Goal: Task Accomplishment & Management: Complete application form

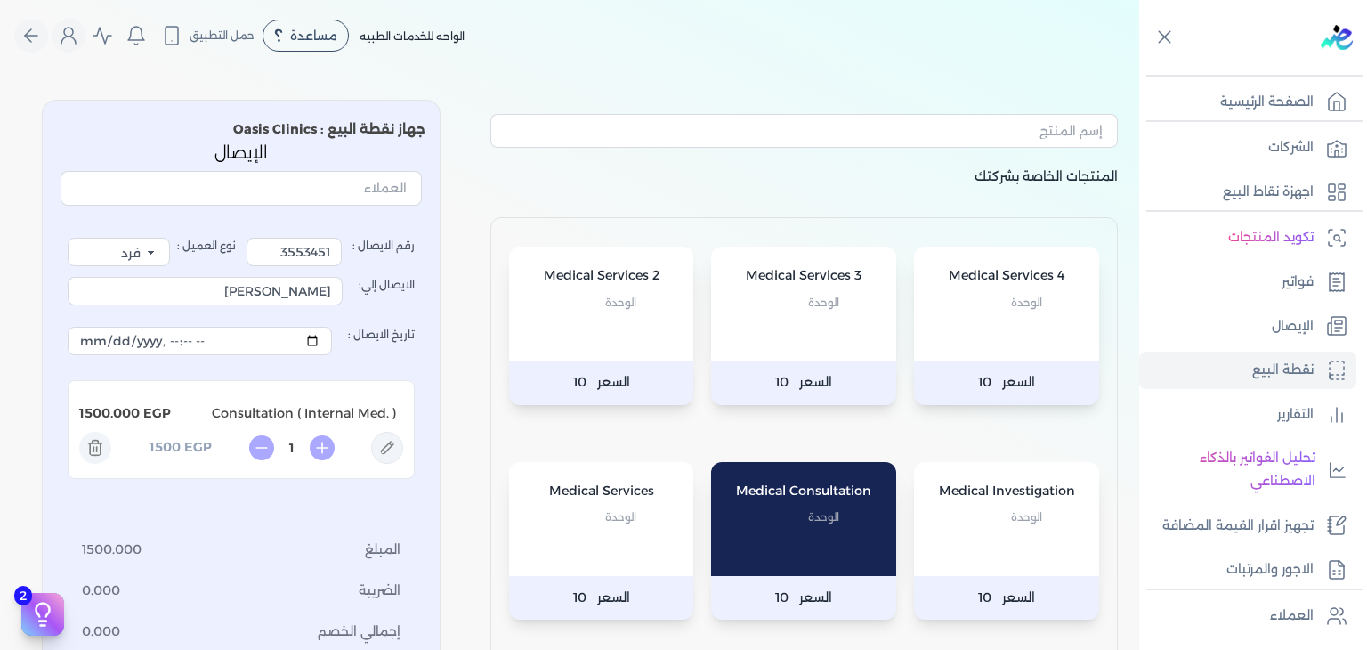
select select "EGP"
select select "EGS"
select select "B"
click at [1242, 321] on link "الإيصال" at bounding box center [1247, 326] width 217 height 37
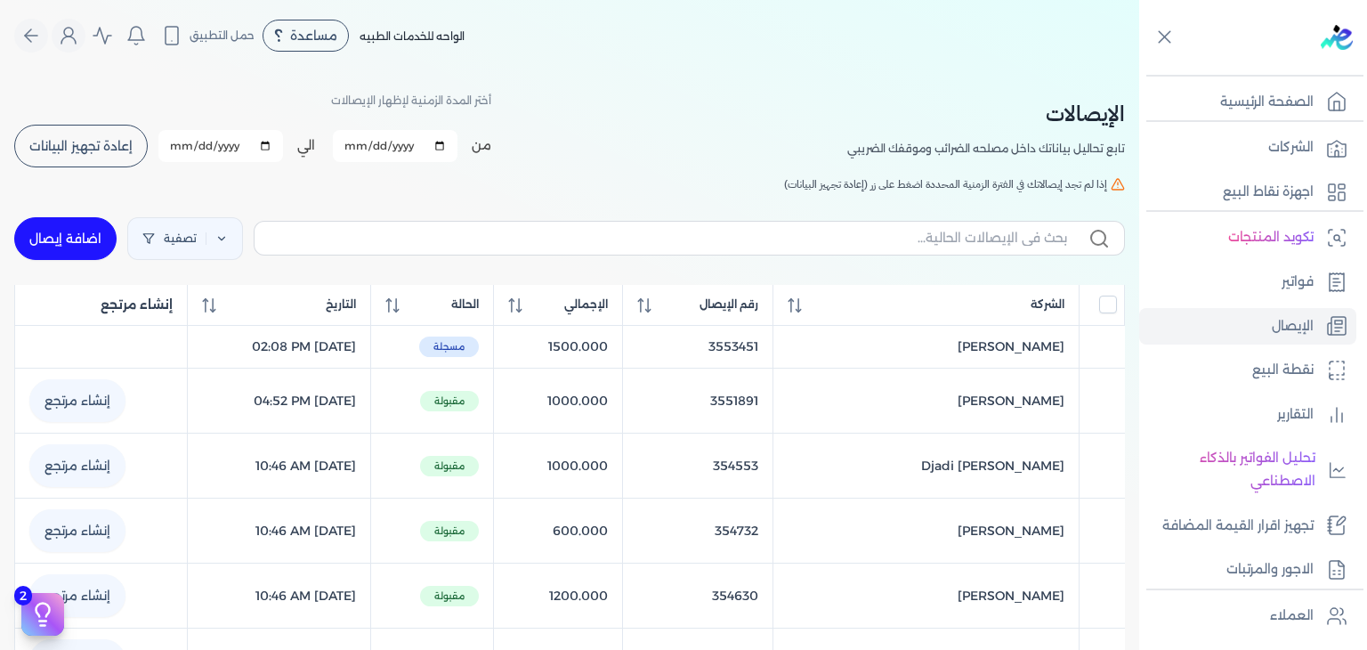
click at [110, 237] on link "اضافة إيصال" at bounding box center [65, 238] width 102 height 43
select select "EGP"
select select "EGS"
select select "B"
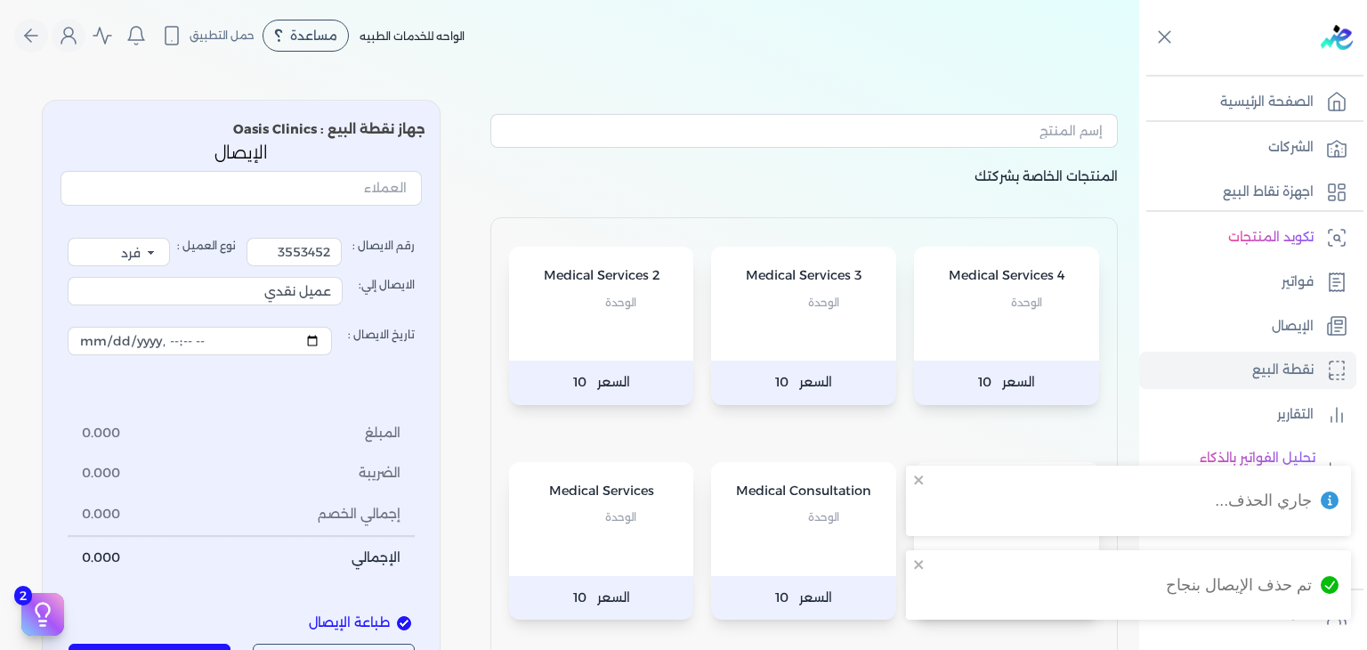
click at [839, 498] on p "Medical Consultation" at bounding box center [804, 491] width 150 height 23
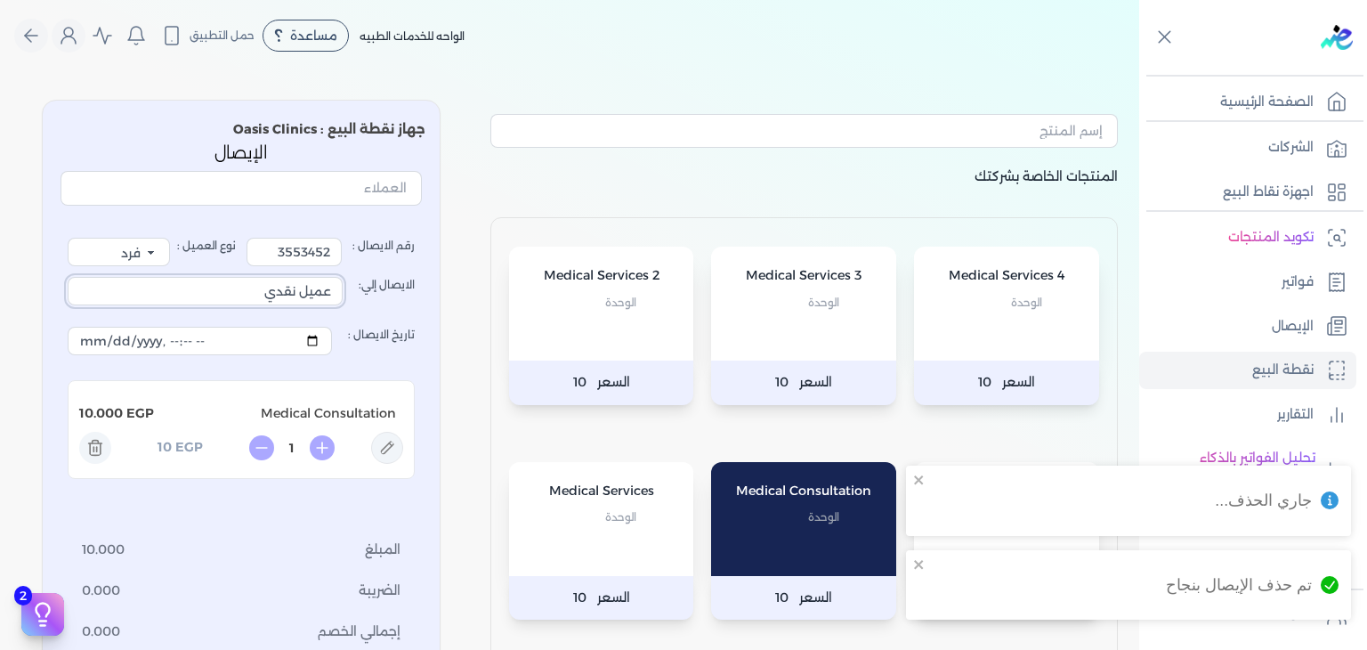
drag, startPoint x: 241, startPoint y: 283, endPoint x: 1115, endPoint y: 357, distance: 877.1
click at [484, 325] on div "المنتجات الخاصة بشركتك Medical Services 4 الوحدة السعر 10 Medical Services 3 ال…" at bounding box center [569, 453] width 1139 height 736
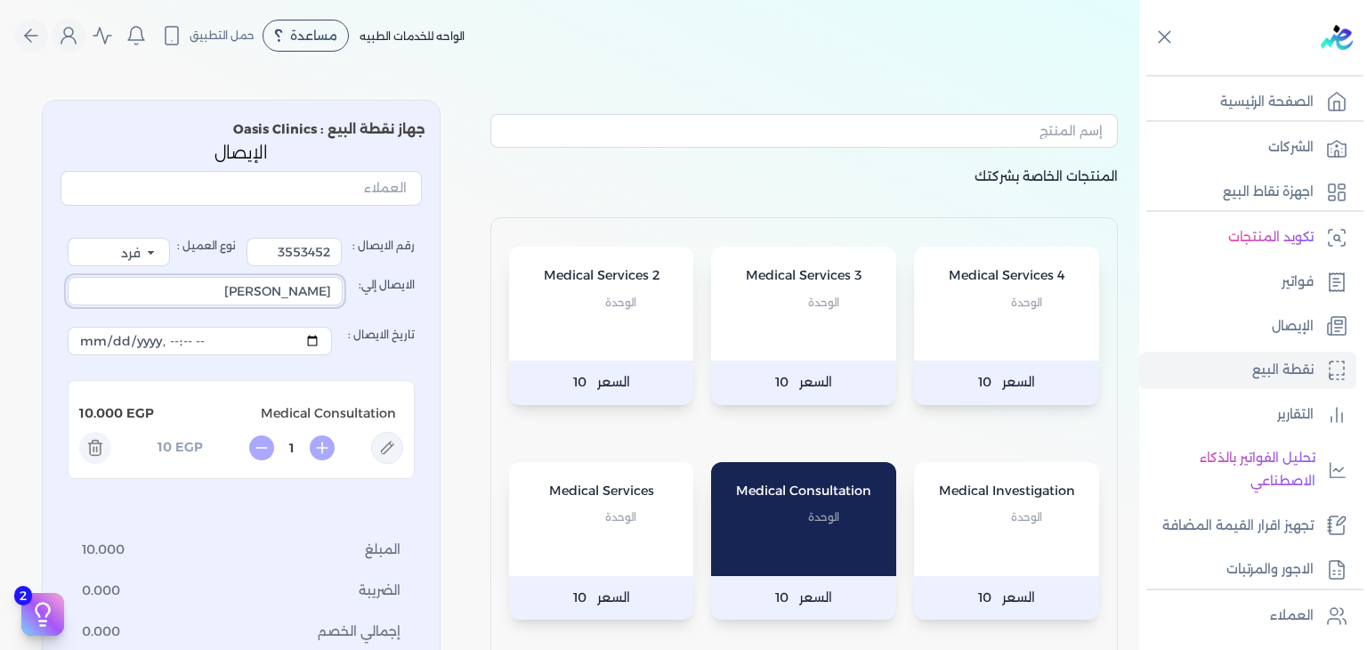
type input "[PERSON_NAME]"
drag, startPoint x: 270, startPoint y: 239, endPoint x: 402, endPoint y: 263, distance: 134.6
click at [408, 261] on label "رقم الايصال : 3553452" at bounding box center [331, 252] width 168 height 28
type input "3552141"
click at [387, 446] on icon at bounding box center [387, 448] width 32 height 32
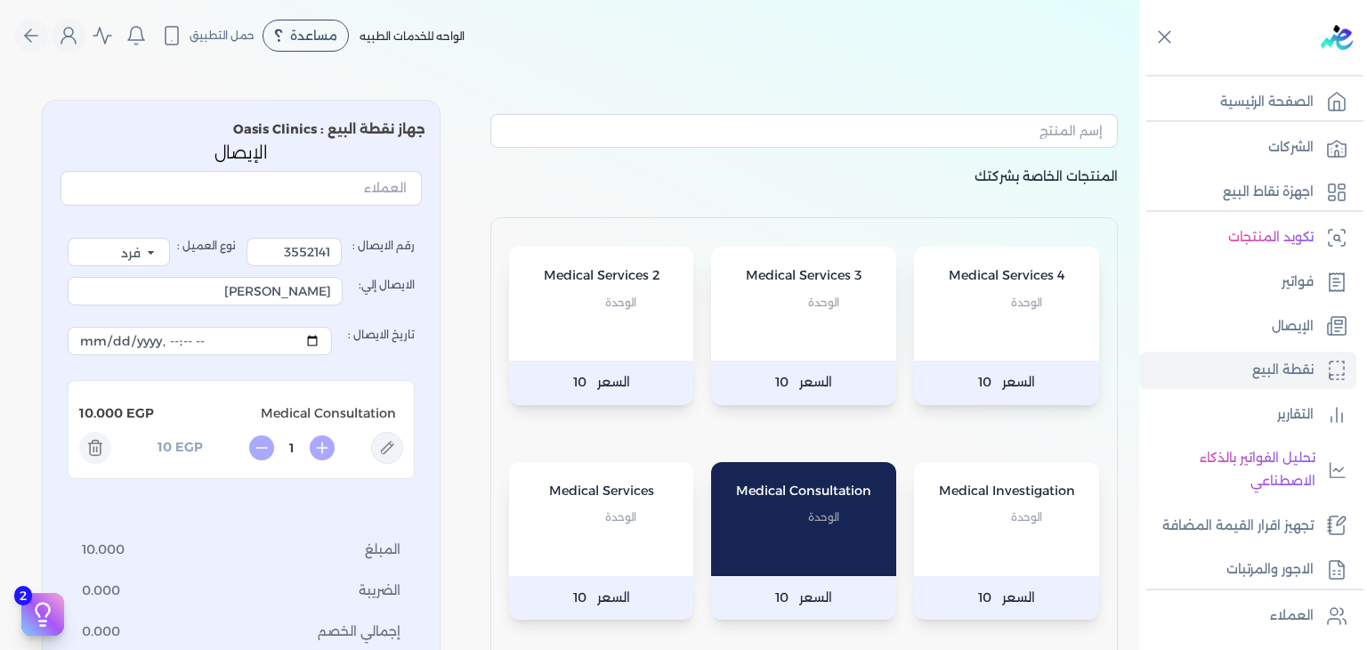
type input "Medical Consultation"
type input "10"
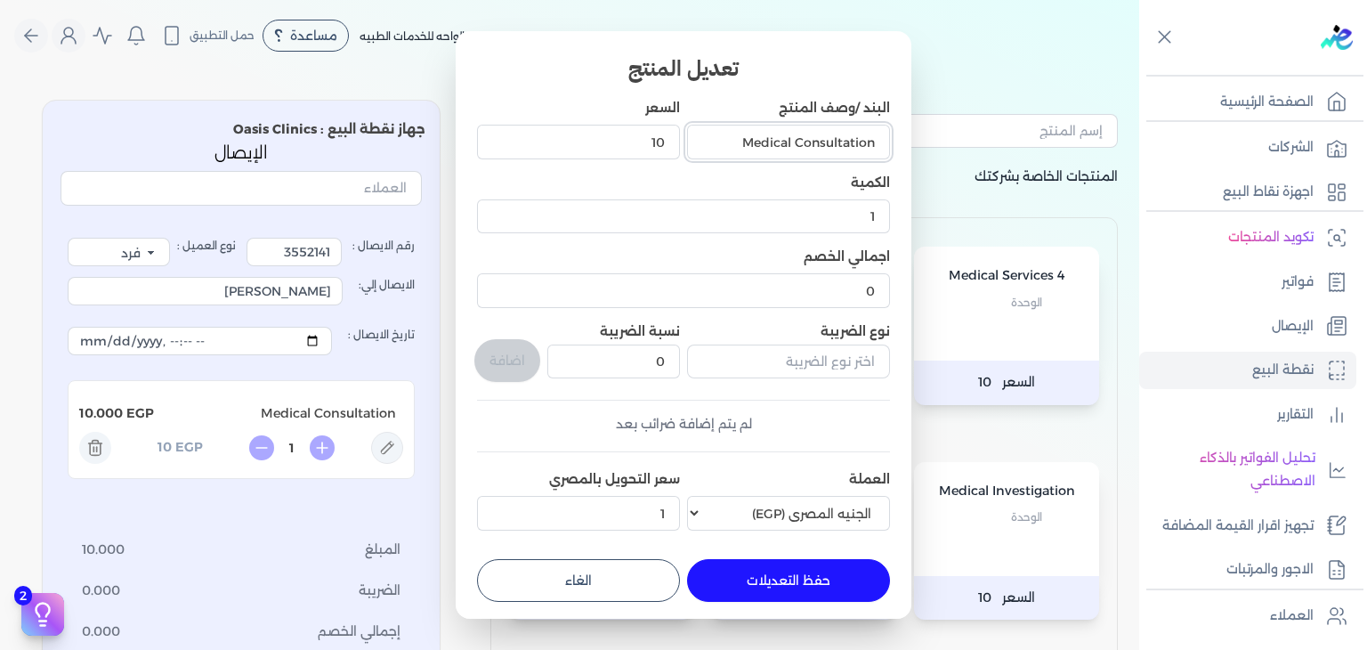
drag, startPoint x: 726, startPoint y: 136, endPoint x: 795, endPoint y: 181, distance: 81.7
click at [795, 181] on div "البند /وصف المنتج Medical Consultation السعر 10 الكمية 1 اجمالي الخصم 0 نوع الض…" at bounding box center [683, 318] width 413 height 439
type input ") Consultation"
drag, startPoint x: 730, startPoint y: 136, endPoint x: 1189, endPoint y: 212, distance: 465.4
click at [1189, 212] on dialog "تعديل المنتج البند /وصف المنتج ) Consultation السعر 10 الكمية 1 اجمالي الخصم 0 …" at bounding box center [683, 325] width 1367 height 650
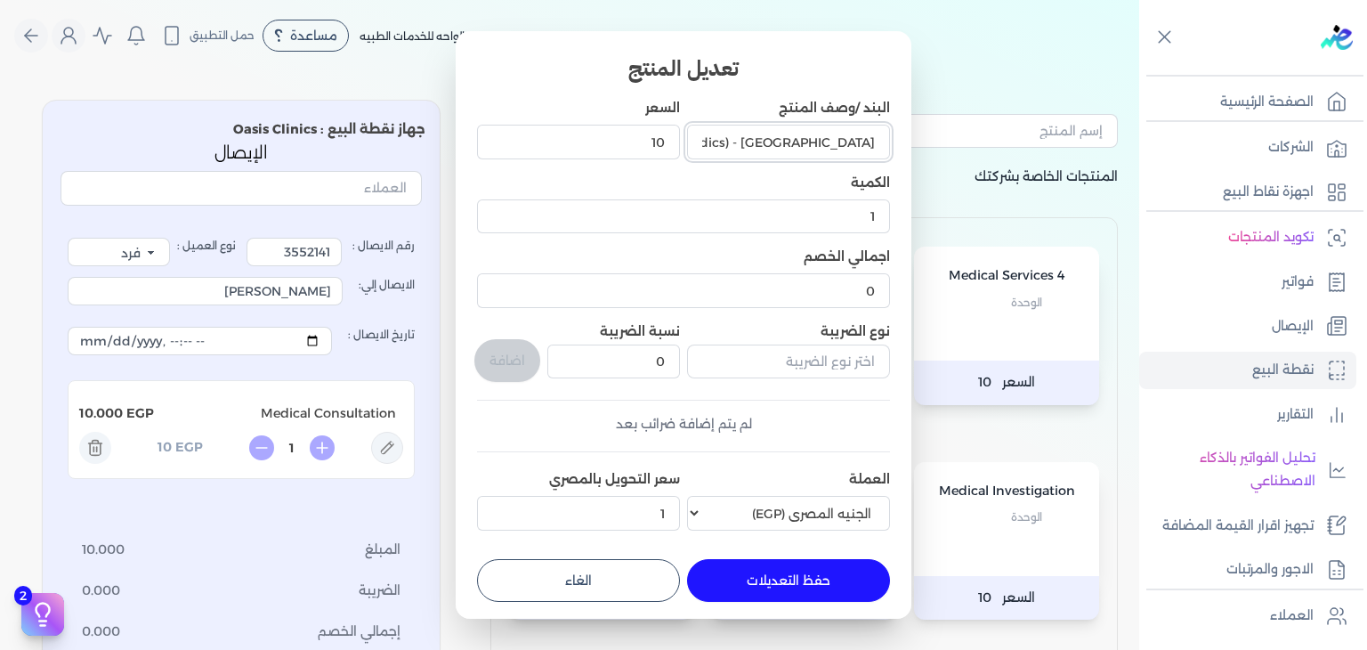
drag, startPoint x: 878, startPoint y: 140, endPoint x: 846, endPoint y: 150, distance: 34.4
click at [846, 150] on input "Consultation (Orthopedics) - [GEOGRAPHIC_DATA]" at bounding box center [788, 142] width 203 height 34
type input "Consultation (Orthopedics)"
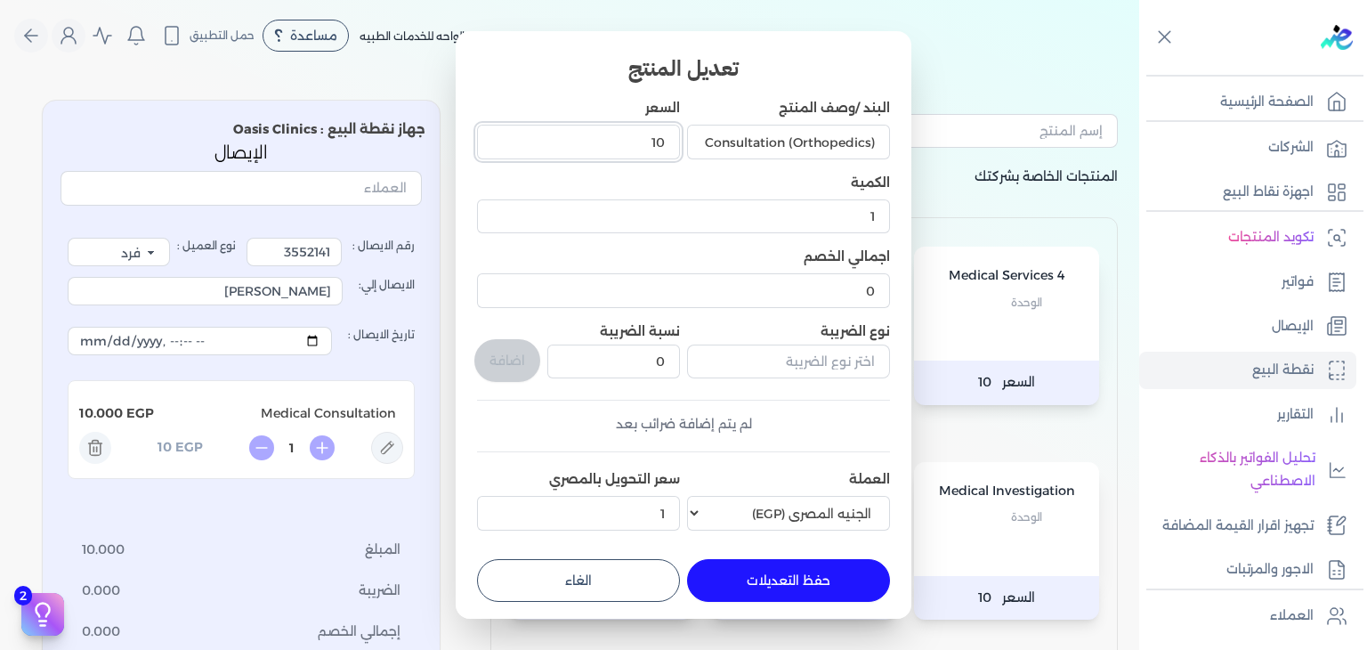
click at [614, 129] on input "10" at bounding box center [578, 142] width 203 height 34
drag, startPoint x: 673, startPoint y: 138, endPoint x: 687, endPoint y: 140, distance: 14.4
click at [687, 140] on div "البند /وصف المنتج Consultation (Orthopedics) السعر 10 الكمية 1 اجمالي الخصم 0 ن…" at bounding box center [683, 318] width 413 height 439
type input "1000"
click at [796, 579] on button "حفظ التعديلات" at bounding box center [788, 580] width 203 height 43
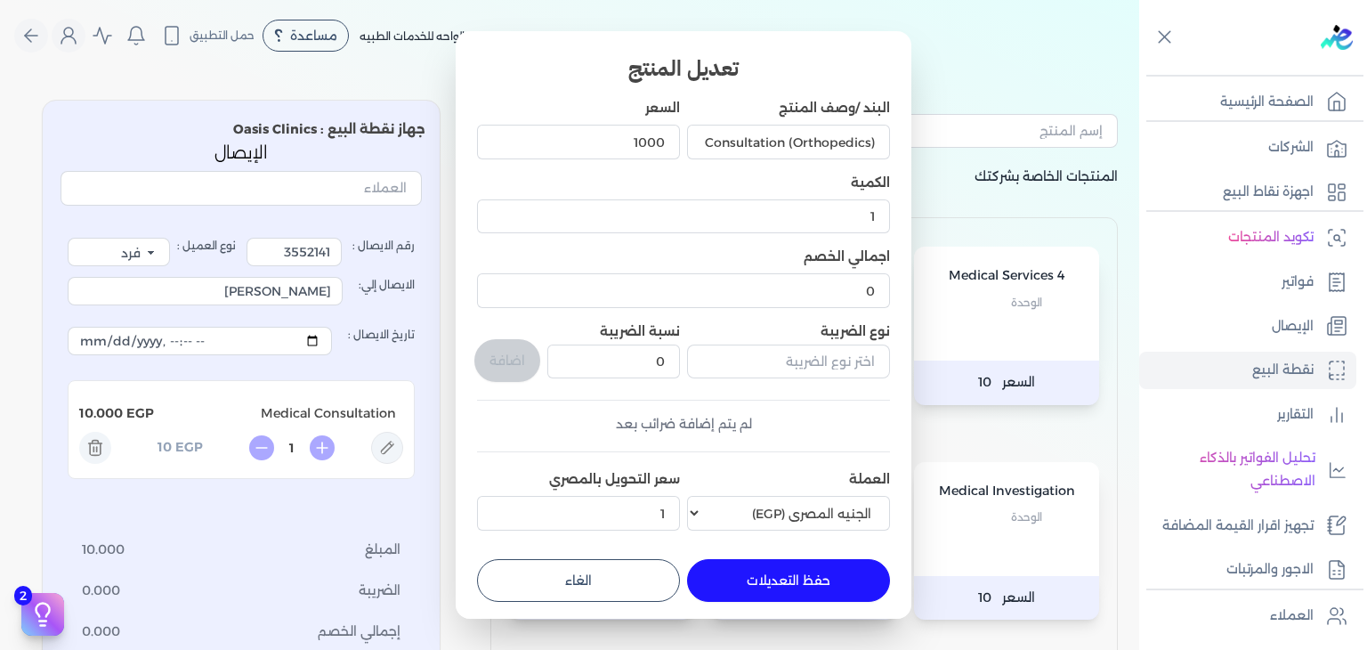
type input "0"
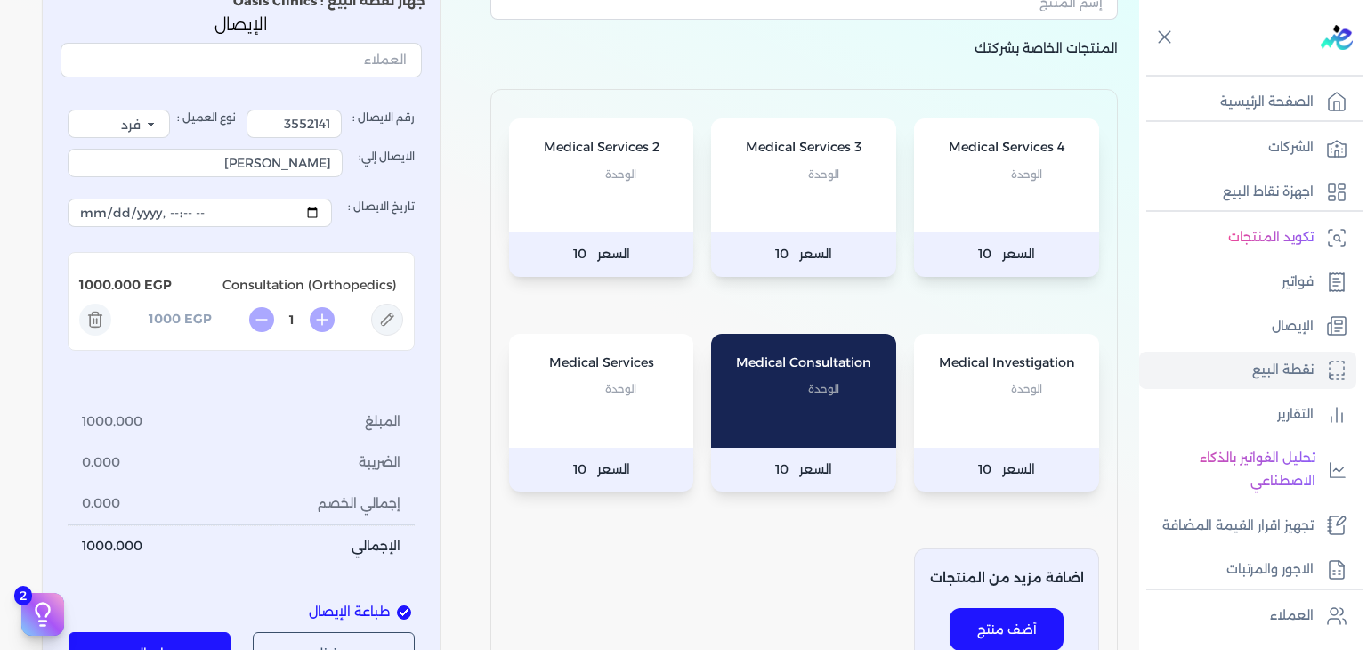
scroll to position [178, 0]
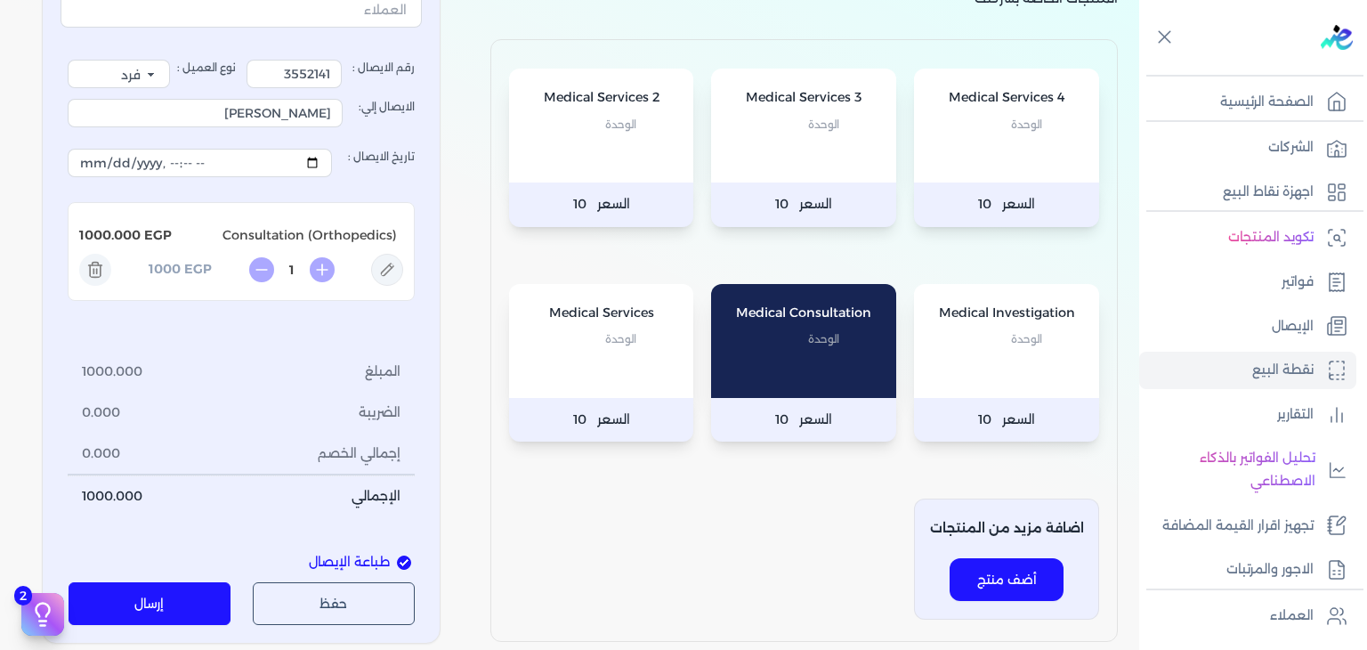
click at [193, 627] on div "جهاز نقطة البيع : Oasis Clinics الإيصال رقم الايصال : 3552141 نوع العميل : فرد …" at bounding box center [241, 283] width 399 height 722
click at [192, 613] on button "إرسال" at bounding box center [150, 603] width 163 height 43
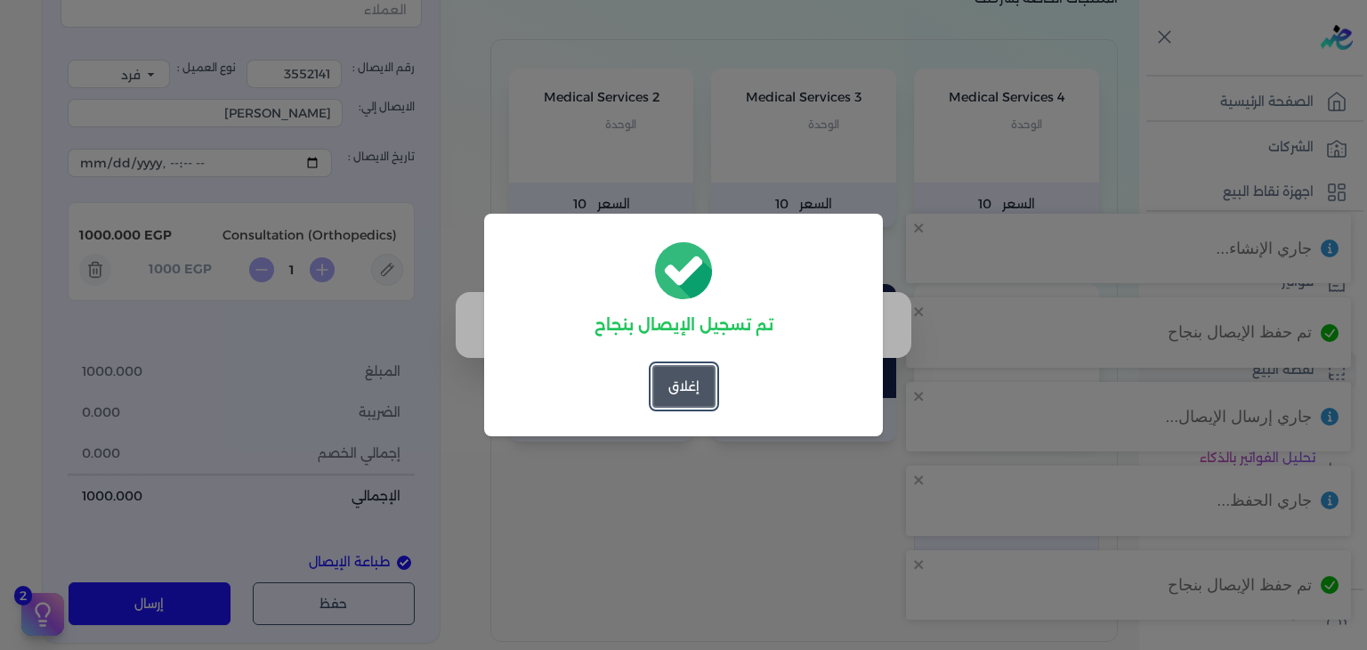
click at [707, 404] on button "إغلاق" at bounding box center [683, 386] width 63 height 43
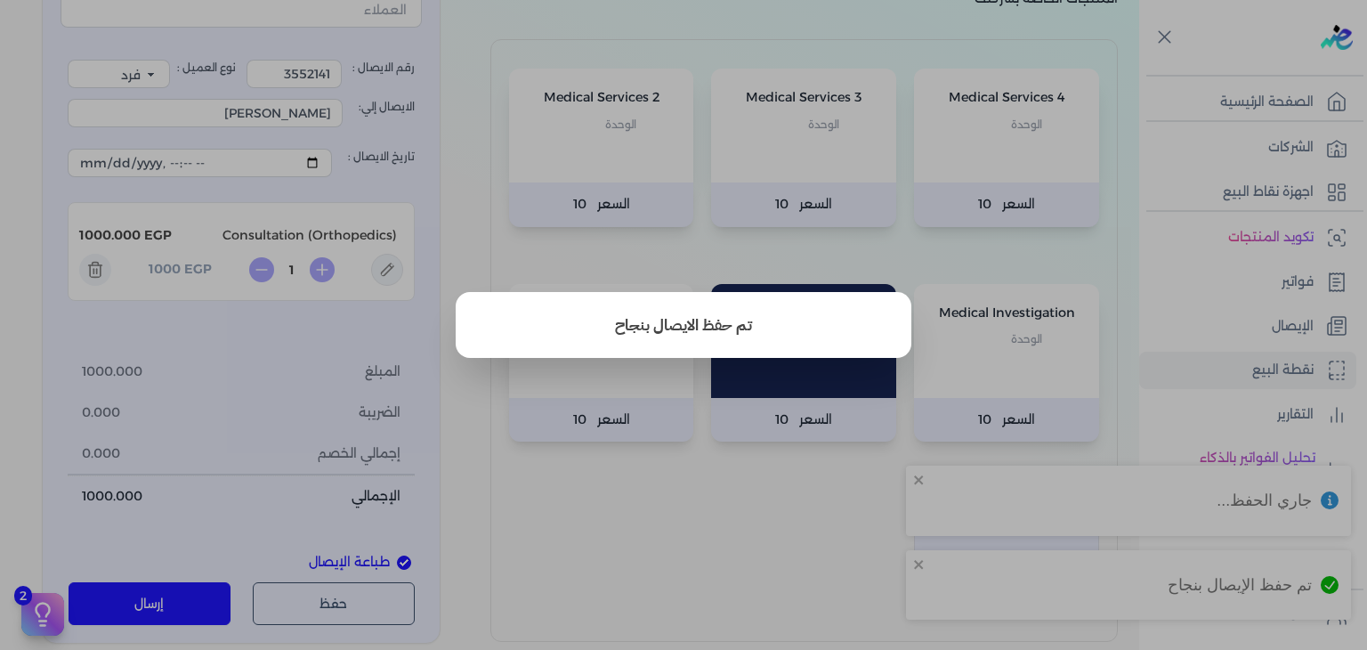
drag, startPoint x: 683, startPoint y: 501, endPoint x: 708, endPoint y: 482, distance: 32.4
click at [684, 503] on button "close" at bounding box center [683, 325] width 1367 height 650
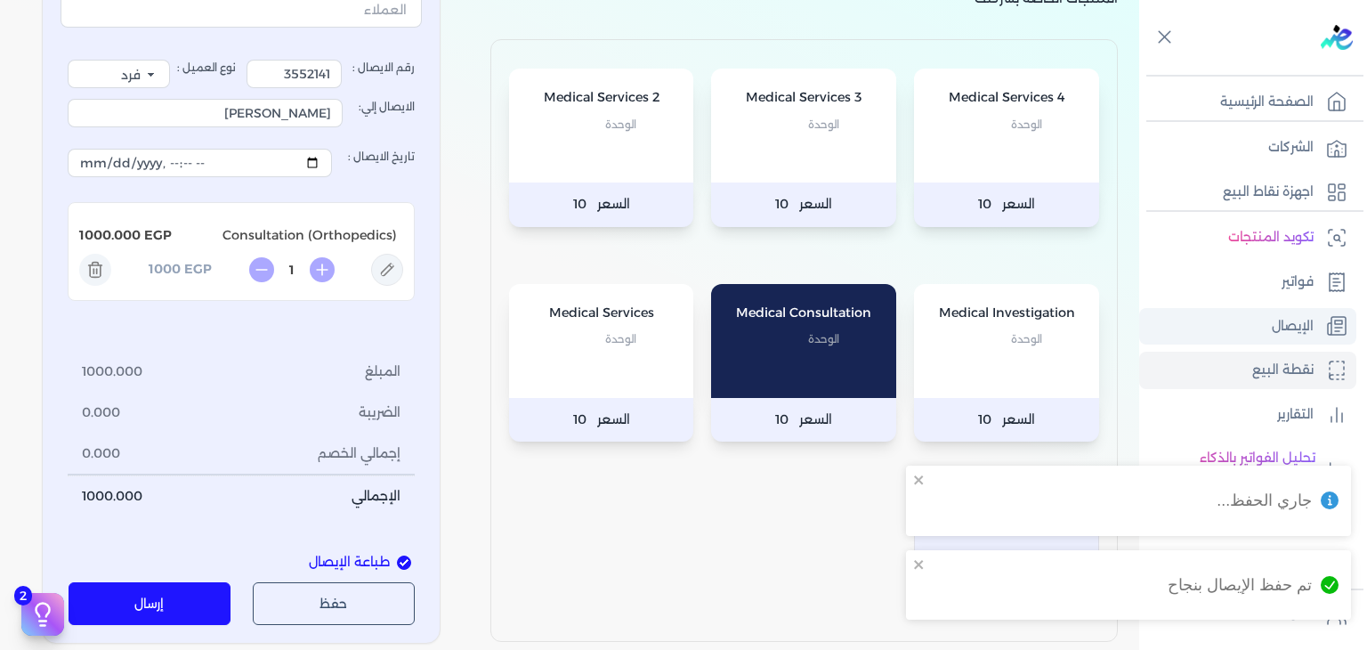
click at [1175, 324] on link "الإيصال" at bounding box center [1247, 326] width 217 height 37
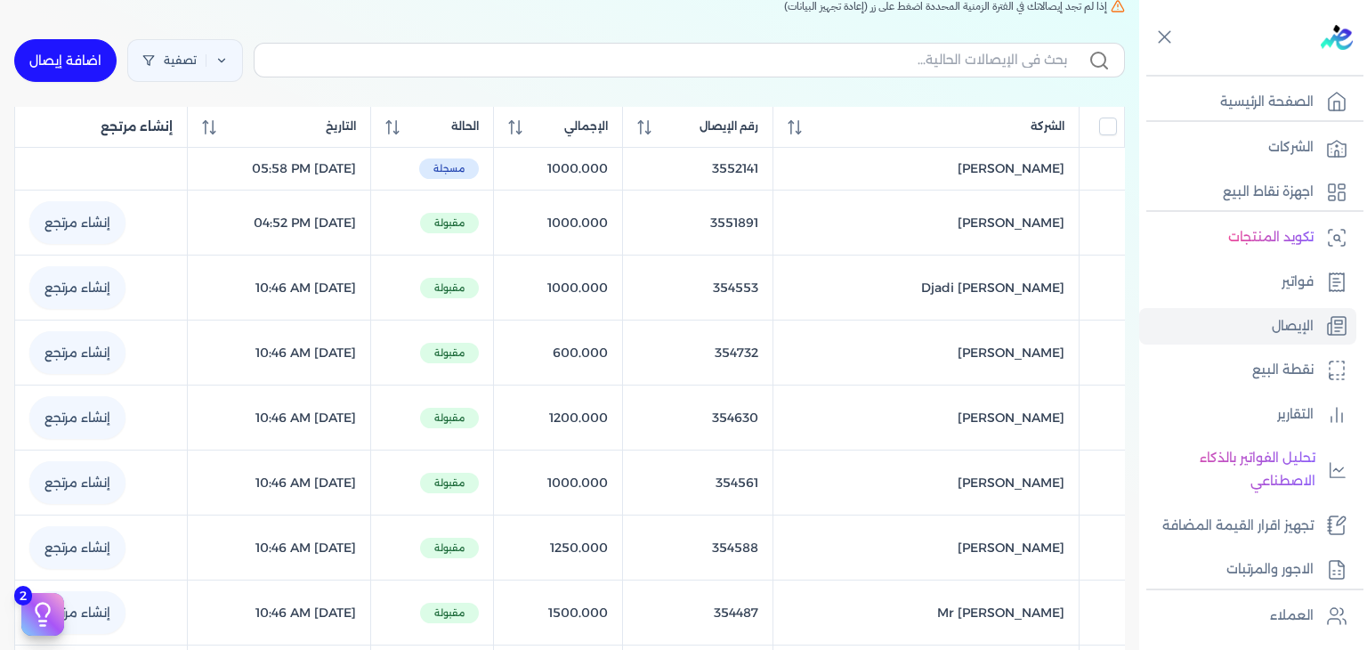
scroll to position [164, 0]
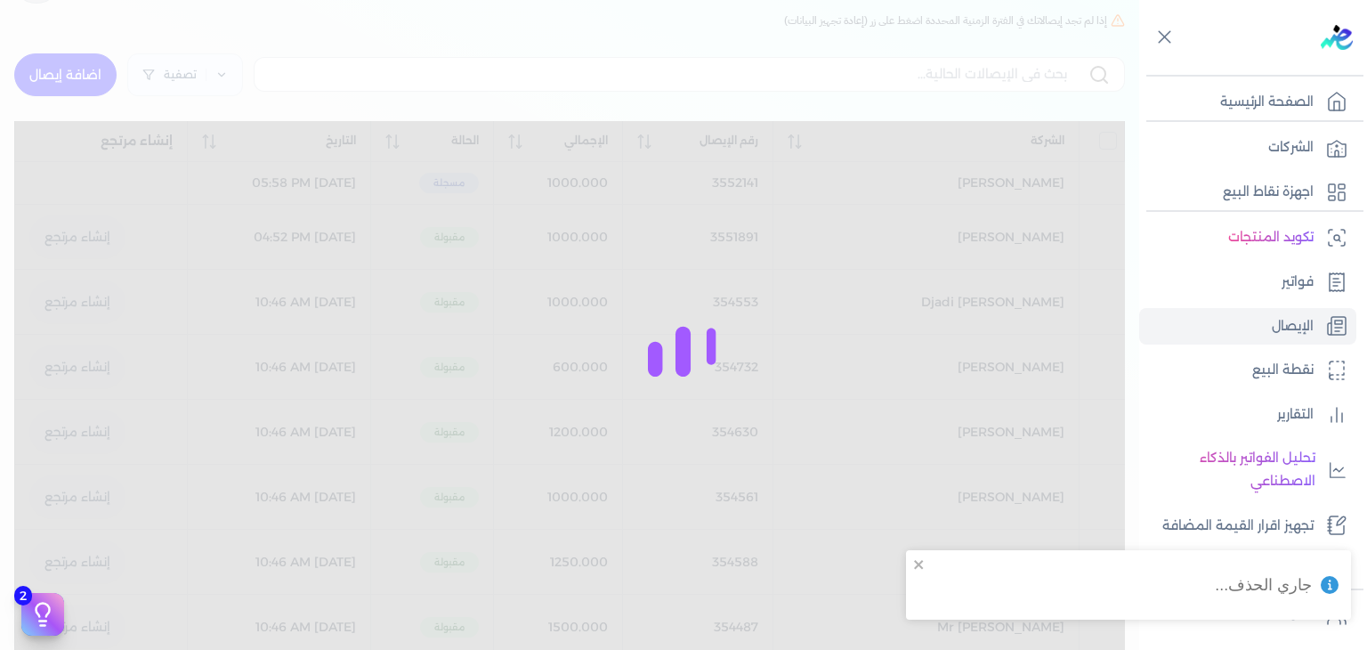
click at [89, 68] on div "برجاء مراجعة صحة رقم التسجيل الضريبي : 340204877 من هنا Dismiss ✕ ✕ استهلكت 100…" at bounding box center [683, 325] width 1367 height 650
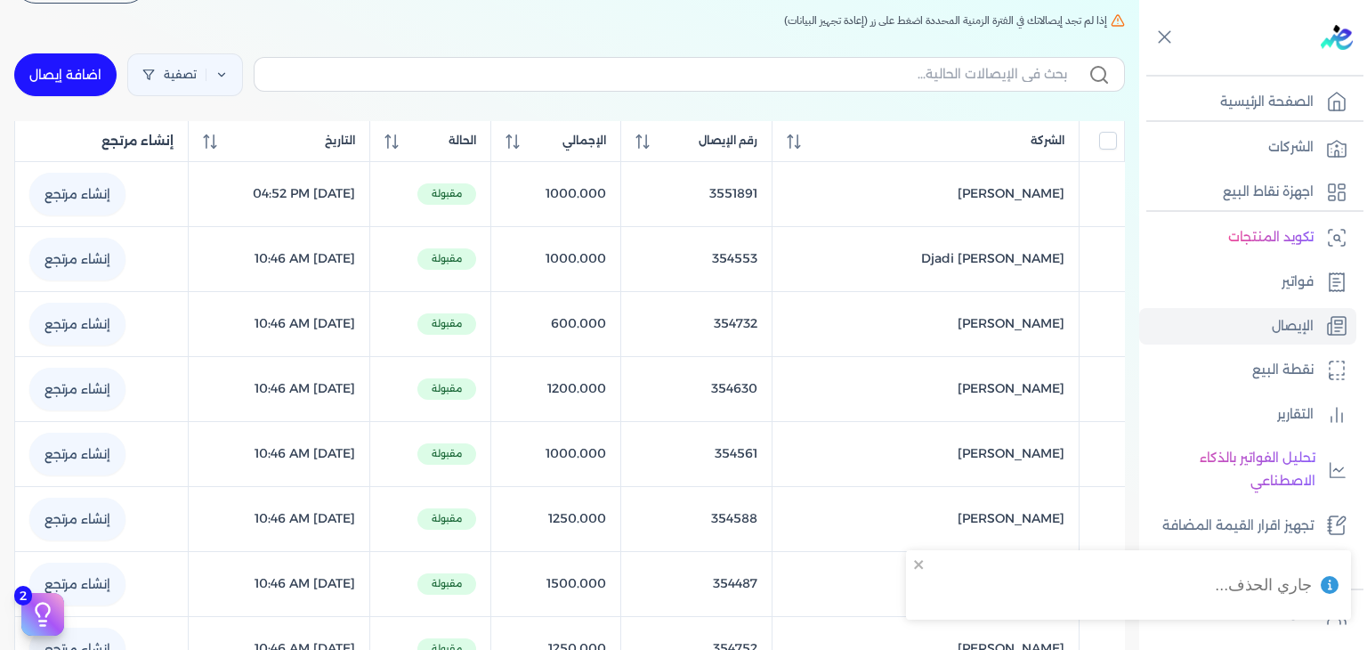
checkbox input "false"
click at [100, 74] on link "اضافة إيصال" at bounding box center [65, 74] width 102 height 43
select select "EGP"
select select "EGS"
select select "B"
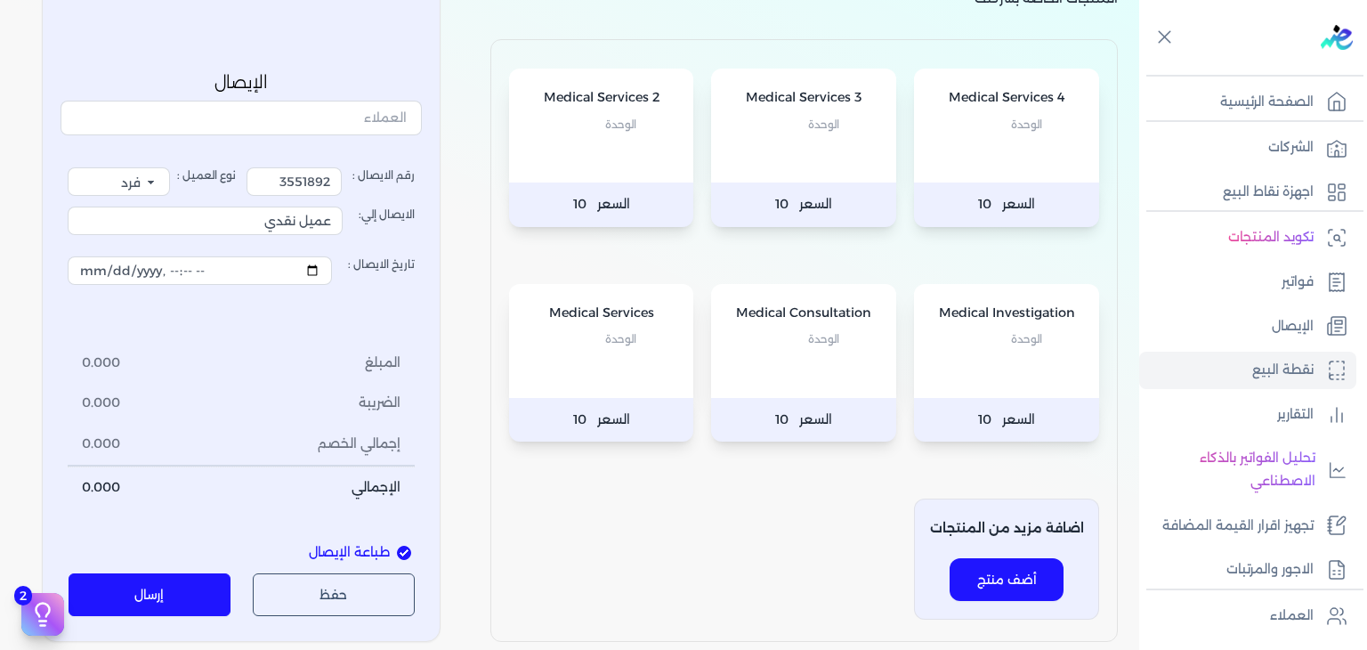
click at [768, 343] on p "الوحدة" at bounding box center [804, 339] width 150 height 23
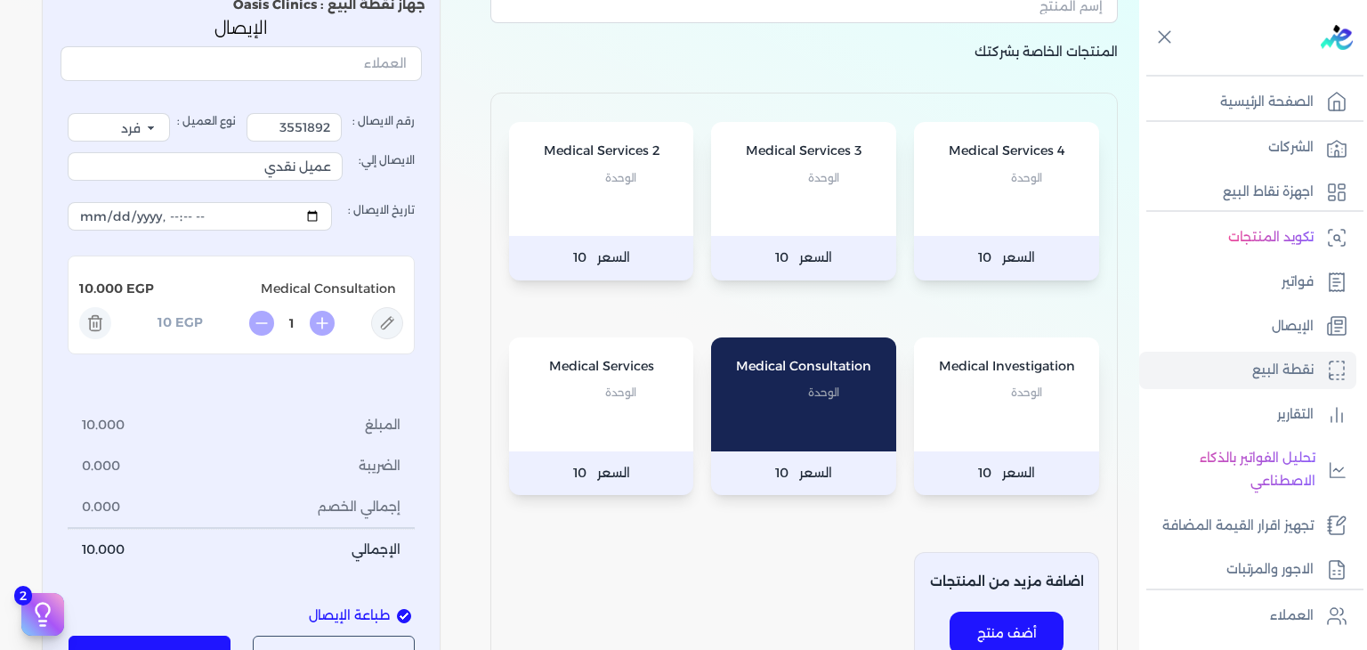
scroll to position [89, 0]
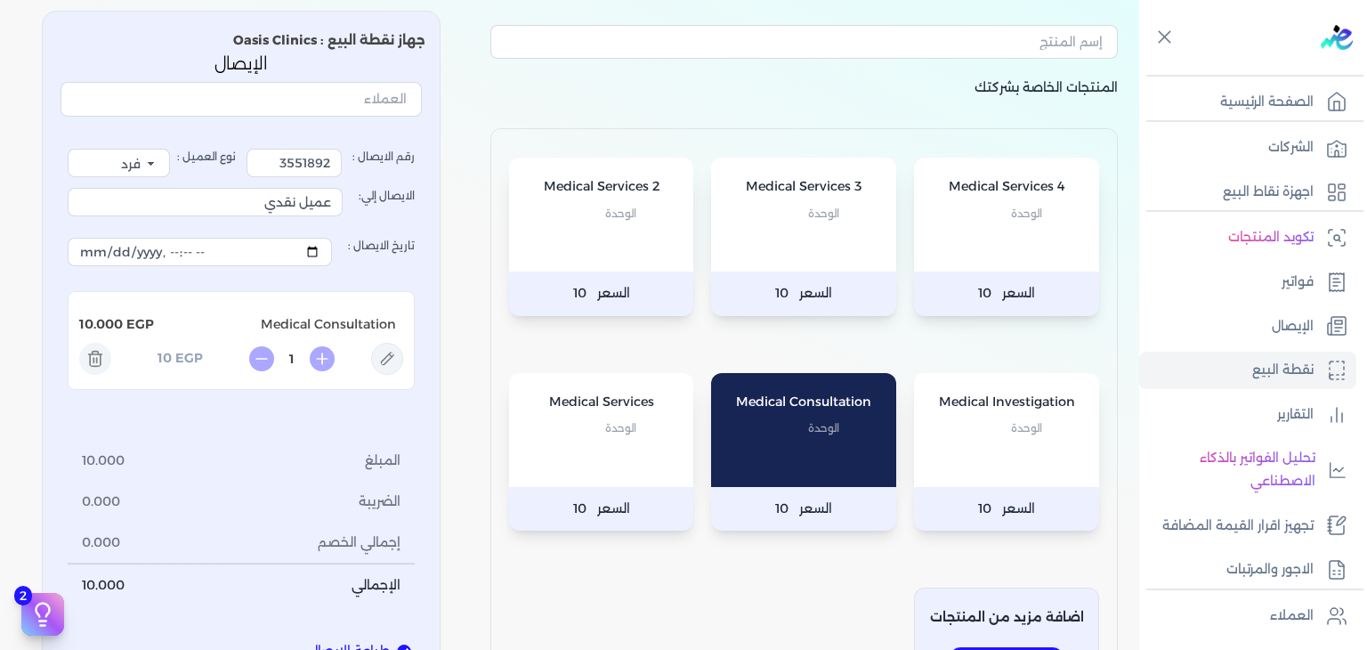
click at [270, 140] on div "رقم الايصال : 3551892 نوع العميل : فرد شركة شخص اجنبي الايصال إلي: عميل نقدي تا…" at bounding box center [241, 377] width 361 height 507
drag, startPoint x: 271, startPoint y: 161, endPoint x: 423, endPoint y: 157, distance: 152.3
click at [422, 157] on div "رقم الايصال : 3551892 نوع العميل : فرد شركة شخص اجنبي الايصال إلي: عميل نقدي تا…" at bounding box center [241, 377] width 361 height 507
type input "3554851"
drag, startPoint x: 195, startPoint y: 211, endPoint x: 641, endPoint y: 279, distance: 451.1
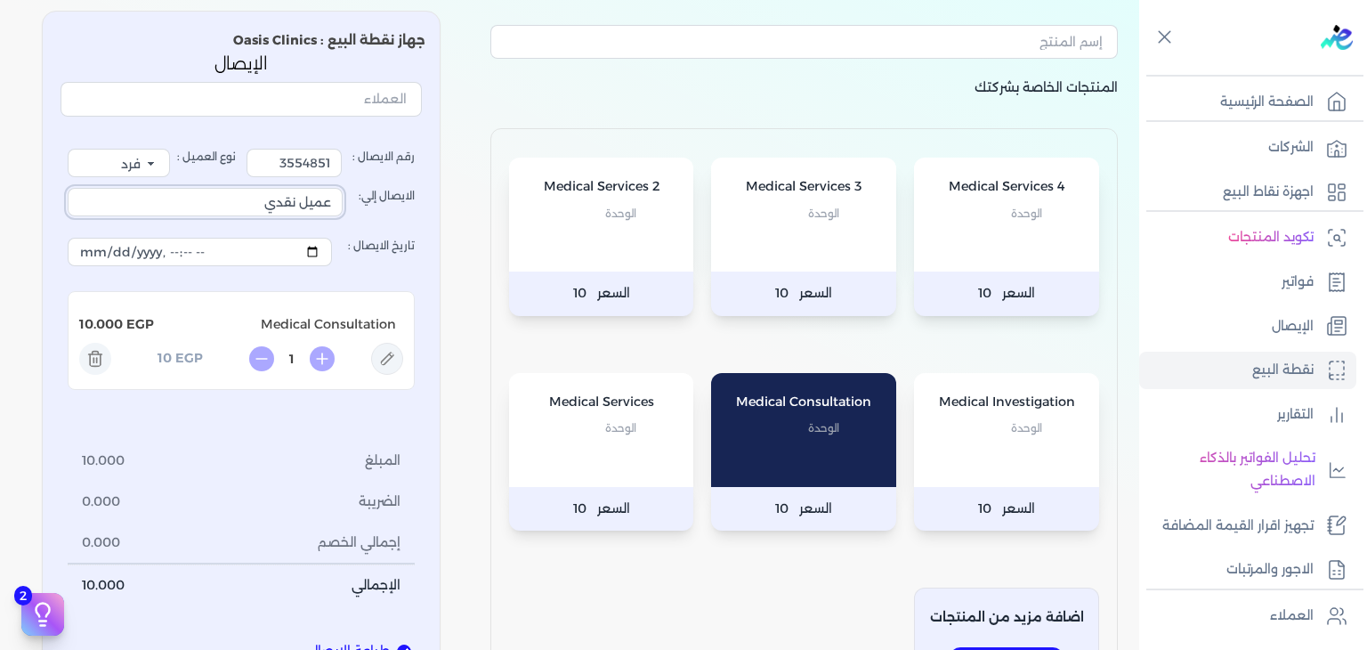
click at [641, 280] on div "المنتجات الخاصة بشركتك Medical Services 4 الوحدة السعر 10 Medical Services 3 ال…" at bounding box center [569, 364] width 1139 height 736
type input "O"
type input "[PERSON_NAME]"
click at [1047, 432] on p "الوحدة" at bounding box center [1007, 428] width 150 height 23
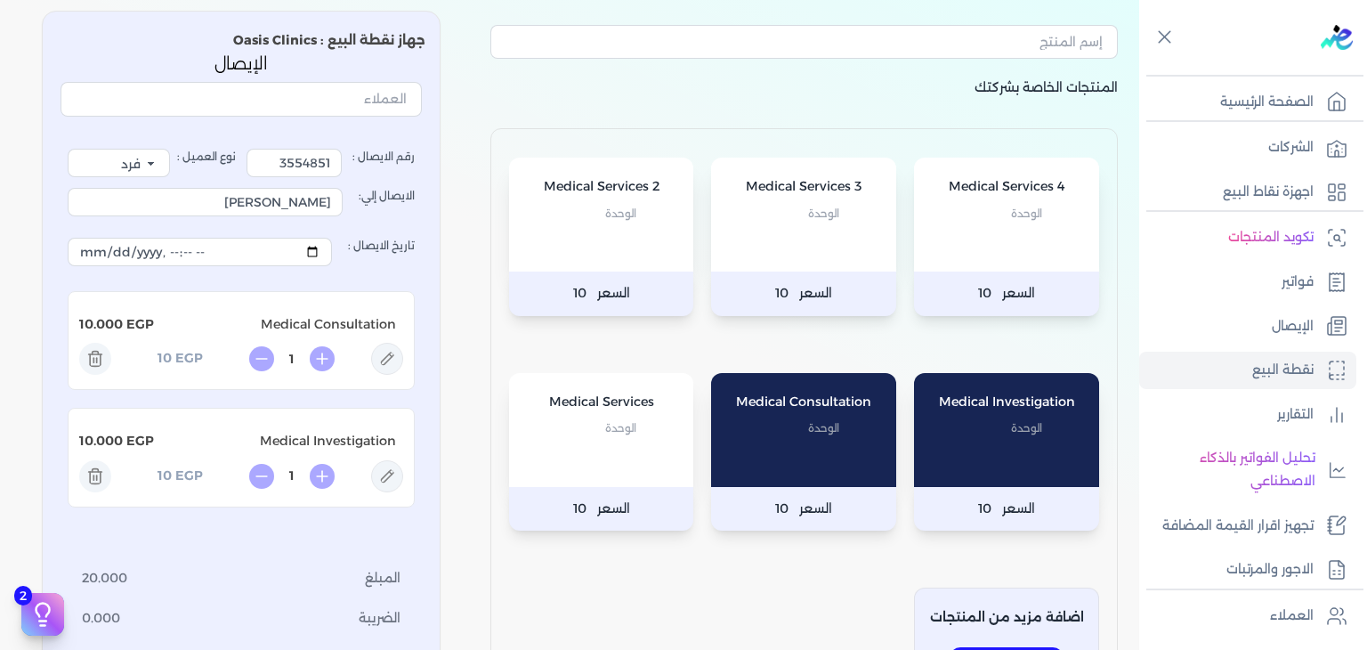
click at [384, 353] on icon at bounding box center [387, 359] width 32 height 32
type input "Medical Consultation"
type input "10"
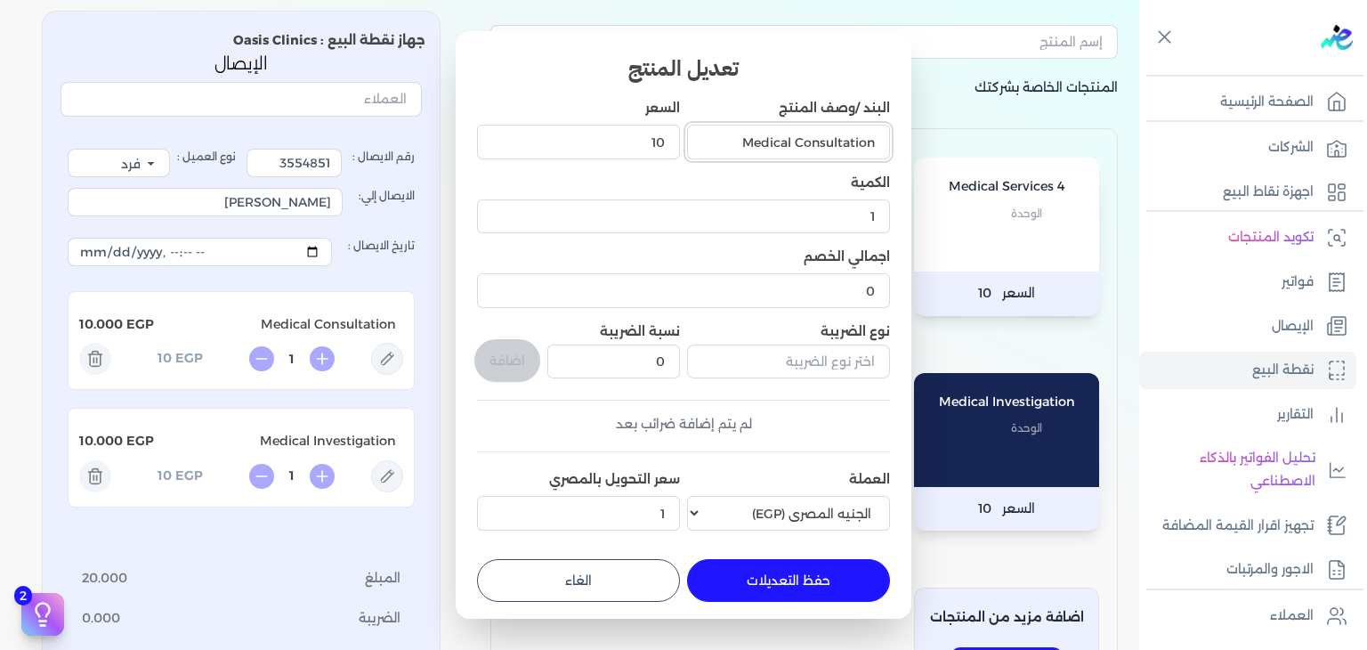
drag, startPoint x: 718, startPoint y: 134, endPoint x: 796, endPoint y: 165, distance: 83.1
click at [796, 165] on div "Medical Consultation" at bounding box center [788, 141] width 203 height 48
click at [841, 143] on input "Consultation ( Cardiology )" at bounding box center [788, 142] width 203 height 34
type input "Consultation ( Internal Med. )"
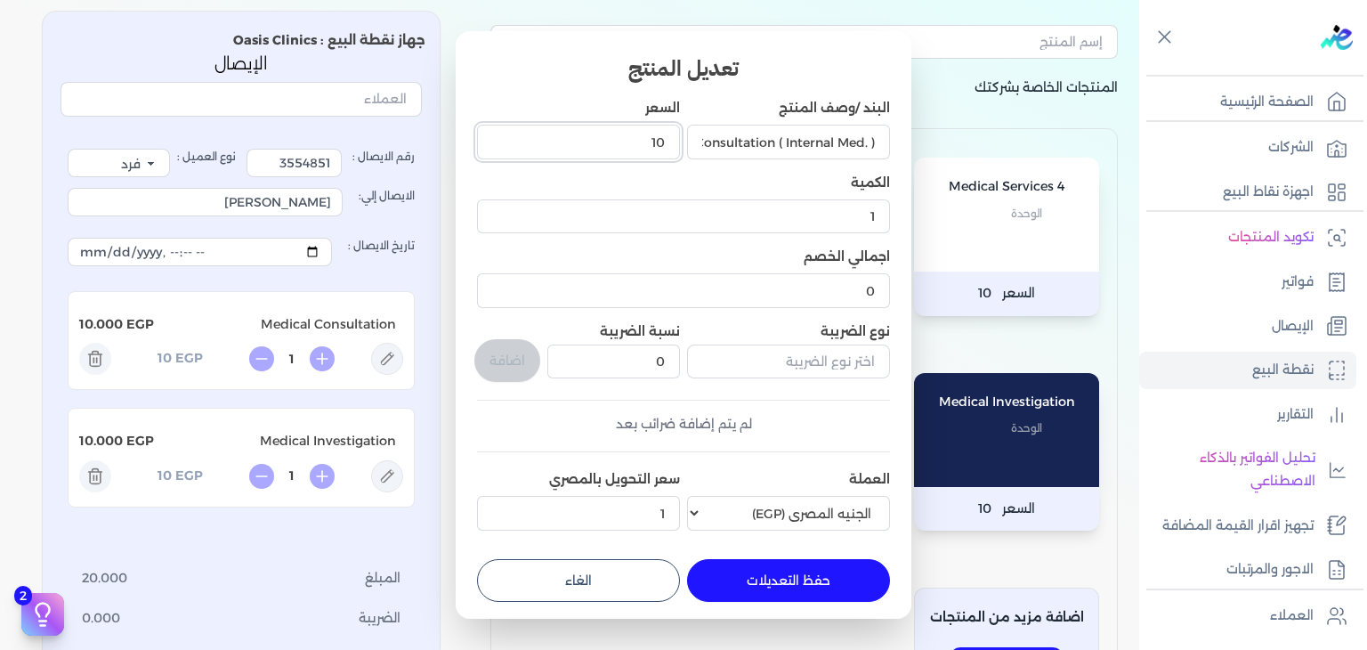
drag, startPoint x: 621, startPoint y: 150, endPoint x: 765, endPoint y: 176, distance: 146.5
click at [765, 176] on div "البند /وصف المنتج Consultation ( Internal Med. ) السعر 10 الكمية 1 اجمالي الخصم…" at bounding box center [683, 318] width 413 height 439
type input "1500"
click at [758, 595] on button "حفظ التعديلات" at bounding box center [788, 580] width 203 height 43
type input "0"
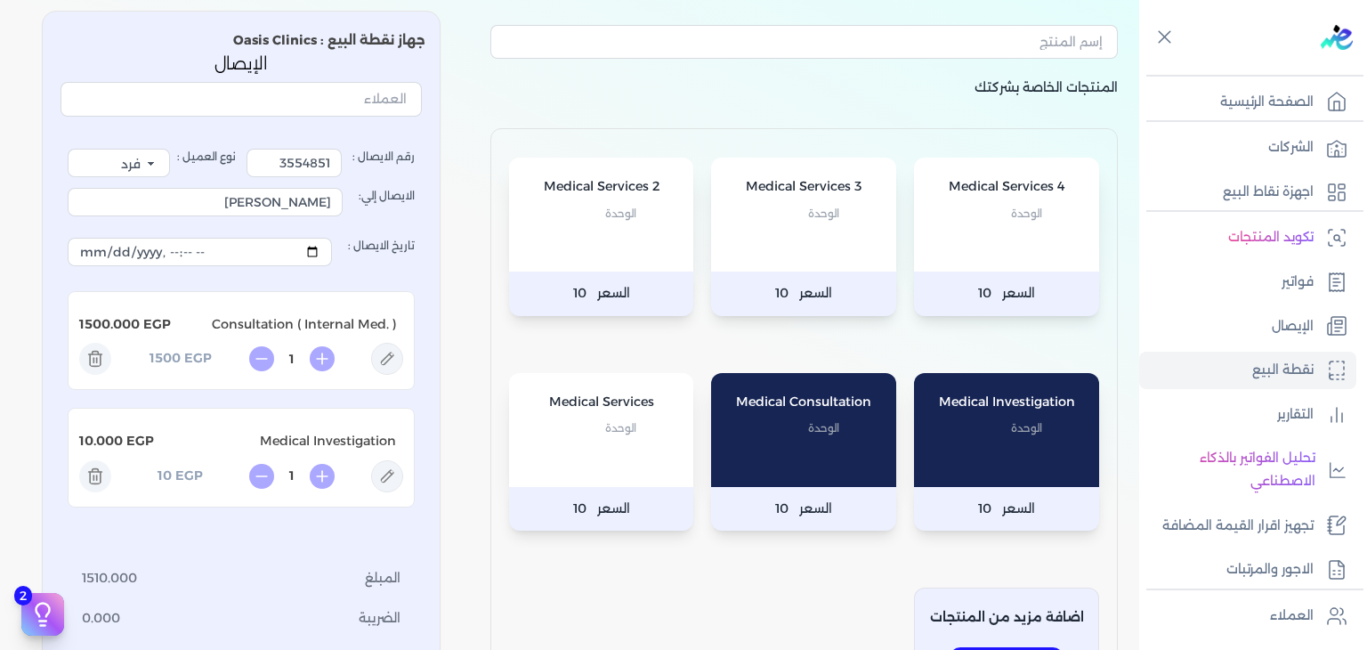
click at [390, 482] on icon at bounding box center [387, 475] width 13 height 13
type input "Medical Investigation"
type input "10"
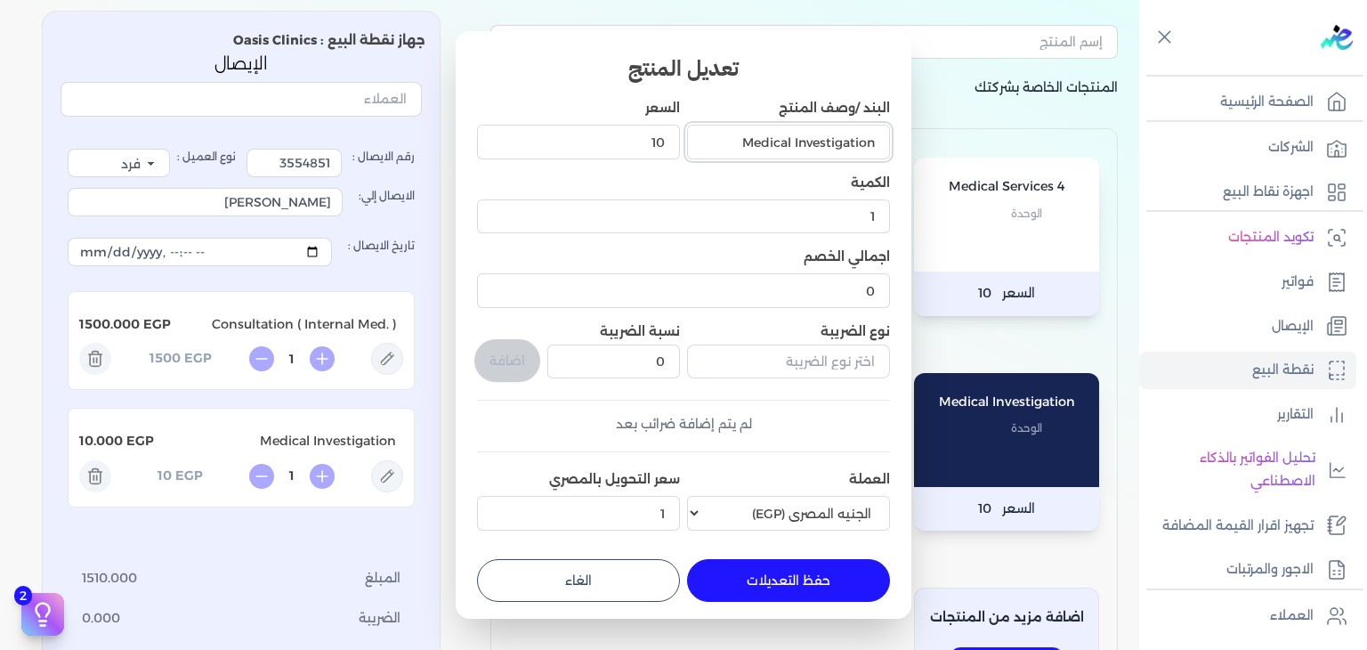
drag, startPoint x: 720, startPoint y: 140, endPoint x: 1141, endPoint y: 225, distance: 429.6
click at [1138, 223] on dialog "تعديل المنتج البند /وصف المنتج Medical Investigation السعر 10 الكمية 1 اجمالي ا…" at bounding box center [683, 325] width 1367 height 650
type input "LAB"
click at [668, 138] on input "10" at bounding box center [578, 142] width 203 height 34
type input "100"
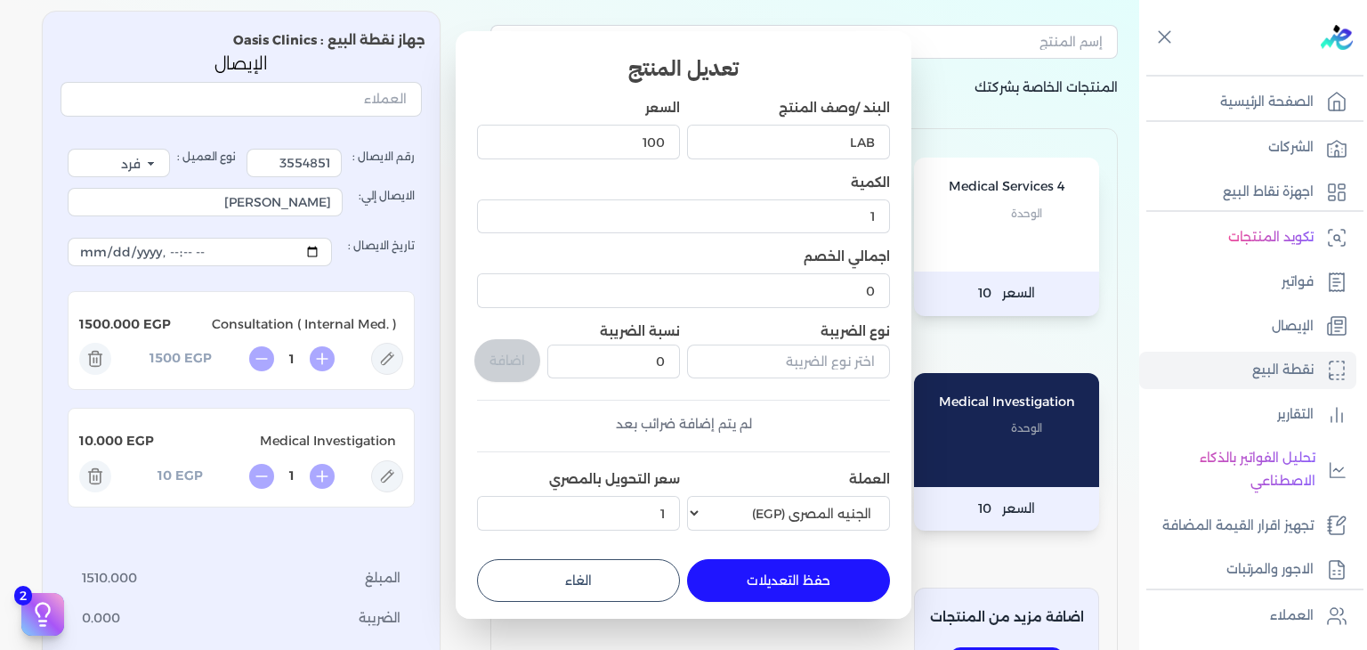
click at [774, 595] on button "حفظ التعديلات" at bounding box center [788, 580] width 203 height 43
type input "0"
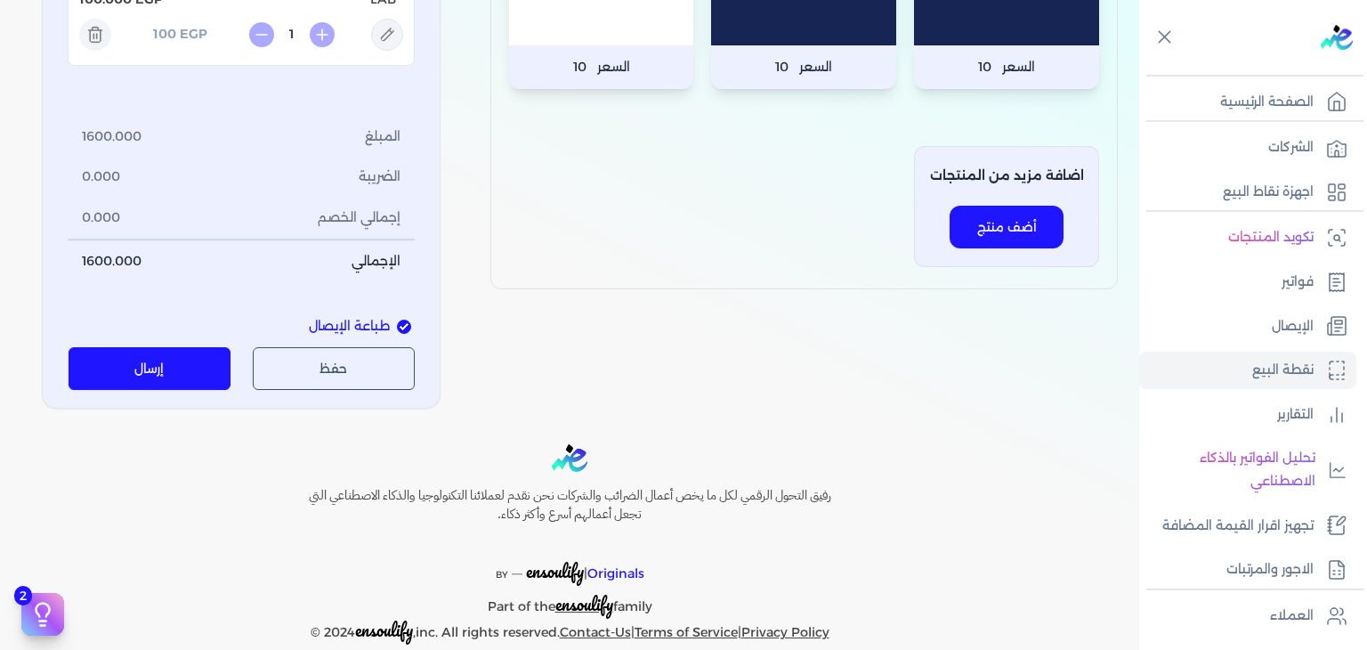
scroll to position [557, 0]
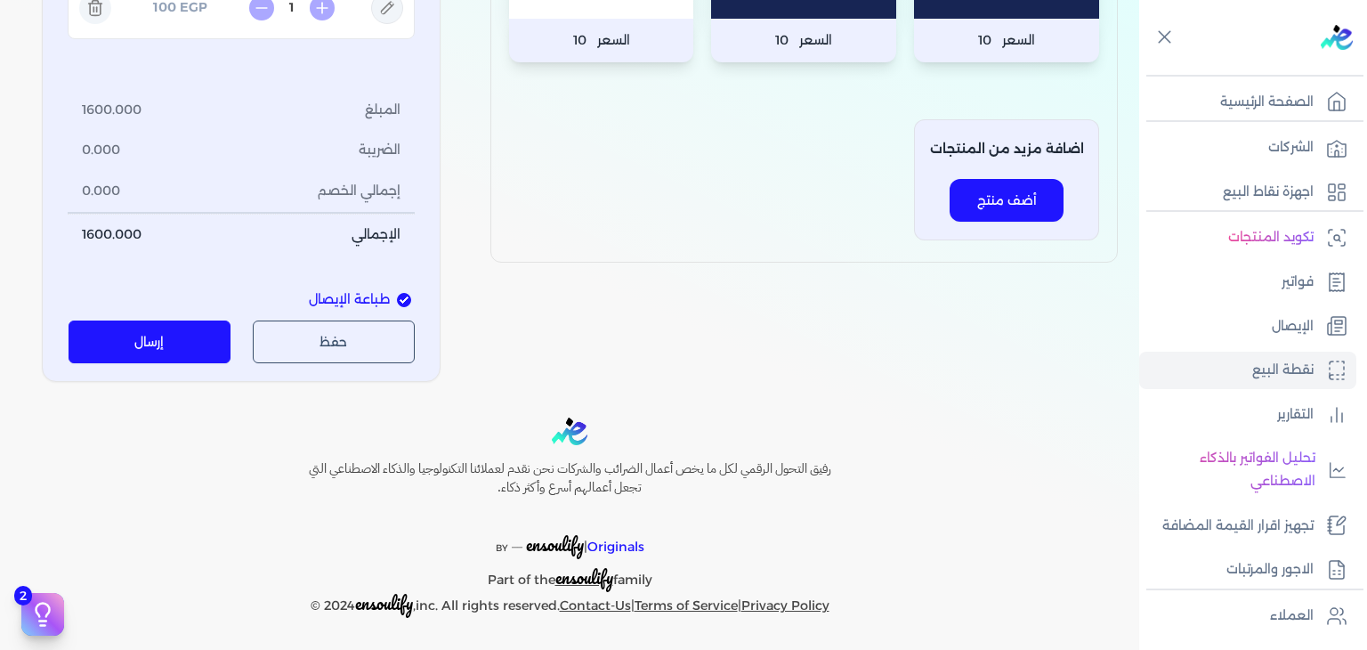
click at [163, 346] on button "إرسال" at bounding box center [150, 341] width 163 height 43
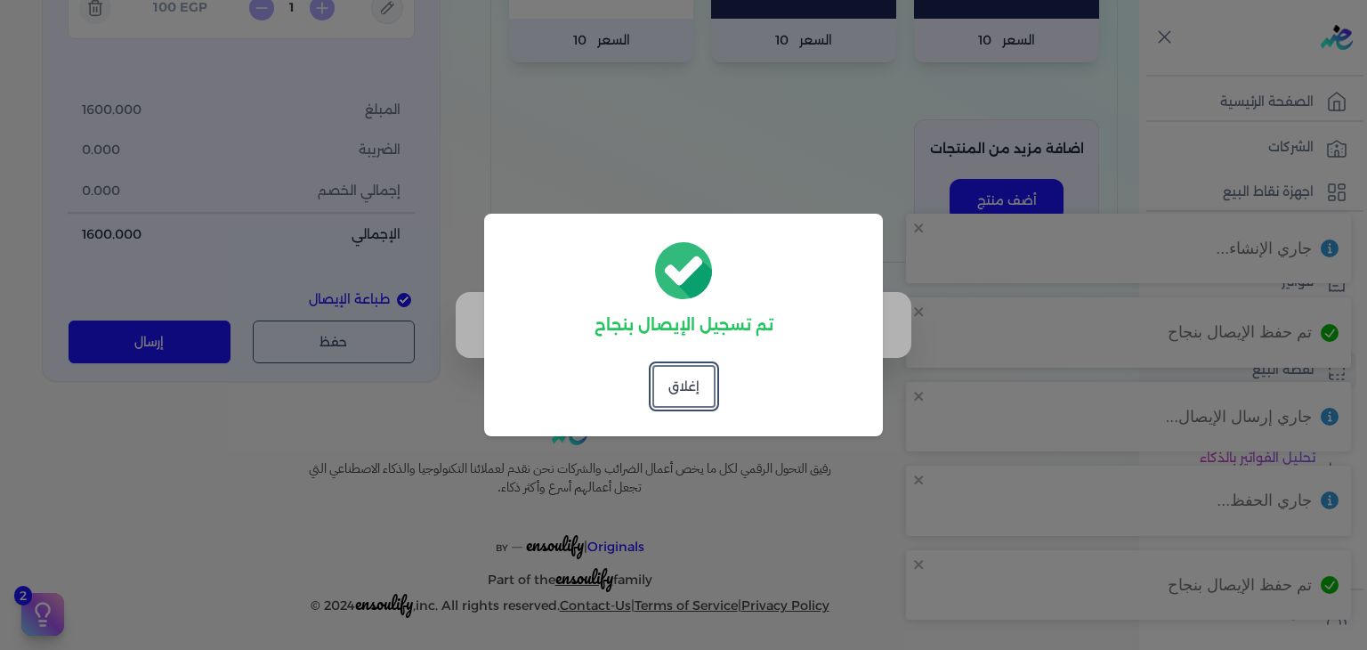
click at [715, 392] on div "تم تسجيل الإيصال بنجاح إغلاق" at bounding box center [683, 325] width 399 height 223
click at [704, 391] on button "إغلاق" at bounding box center [683, 386] width 63 height 43
